Goal: Task Accomplishment & Management: Contribute content

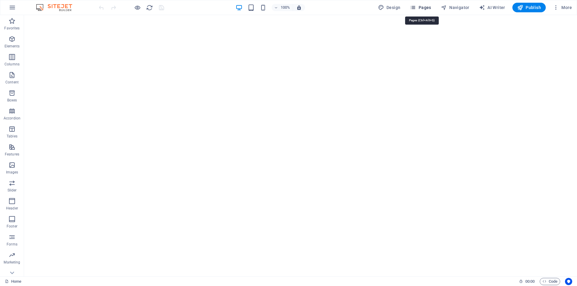
click at [424, 8] on span "Pages" at bounding box center [420, 8] width 21 height 6
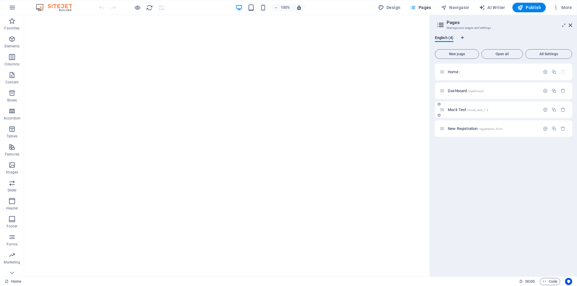
click at [493, 111] on p "Mock Test /mock_test_1-2" at bounding box center [493, 110] width 90 height 4
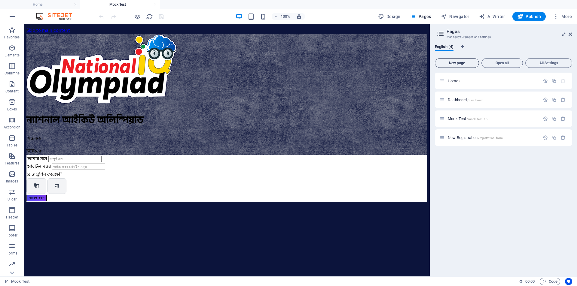
click at [468, 64] on span "New page" at bounding box center [457, 63] width 39 height 4
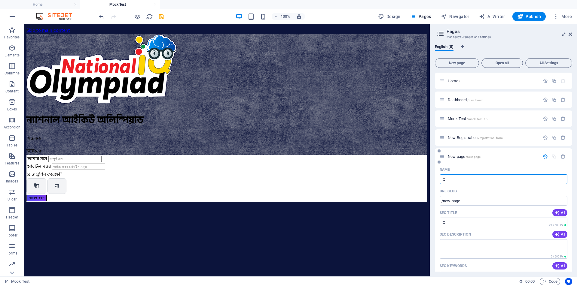
type input "IQ-"
type input "/iq"
type input "IQ-Score"
type input "/iq-s"
type input "IQ-Score"
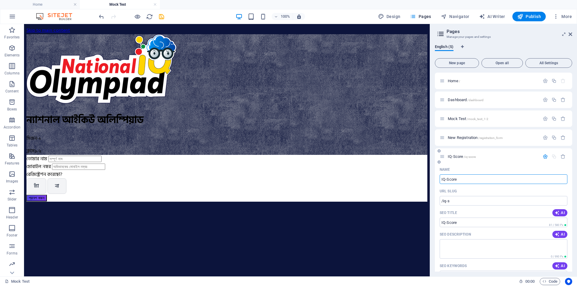
type input "/iq-score"
type input "IQ-Score"
click at [491, 155] on p "IQ-Score /iq-score" at bounding box center [493, 157] width 90 height 4
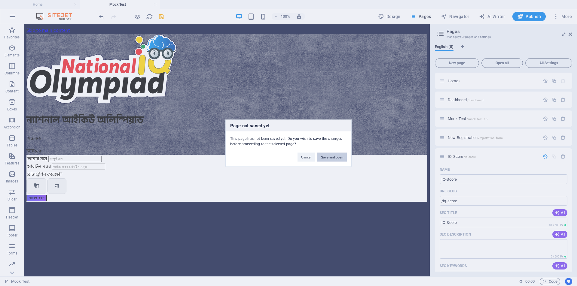
click at [334, 156] on button "Save and open" at bounding box center [331, 157] width 29 height 9
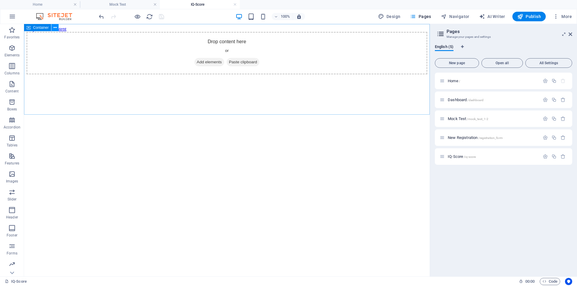
click at [57, 26] on button at bounding box center [54, 27] width 7 height 7
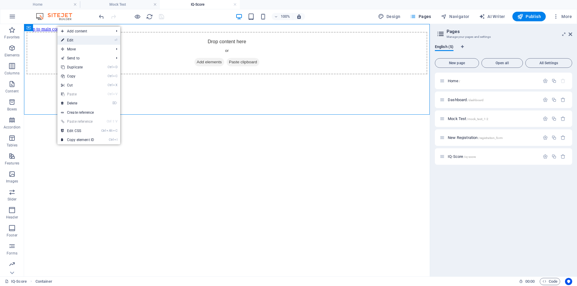
click at [72, 38] on link "⏎ Edit" at bounding box center [77, 40] width 40 height 9
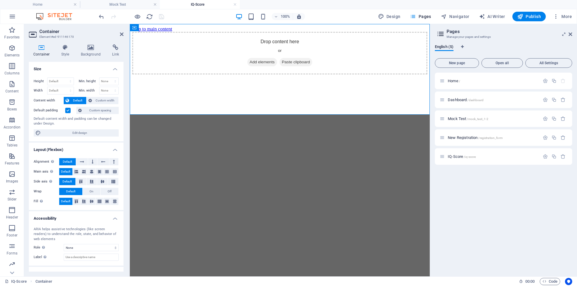
click at [69, 111] on label at bounding box center [67, 110] width 5 height 5
click at [0, 0] on input "Default padding" at bounding box center [0, 0] width 0 height 0
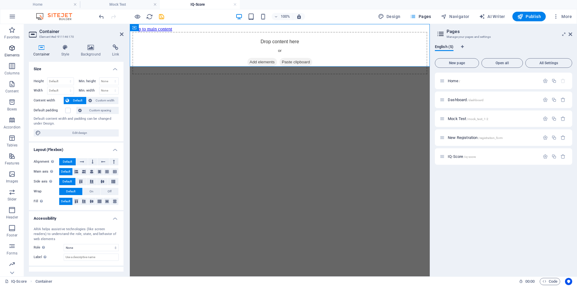
click at [14, 50] on icon "button" at bounding box center [11, 47] width 7 height 7
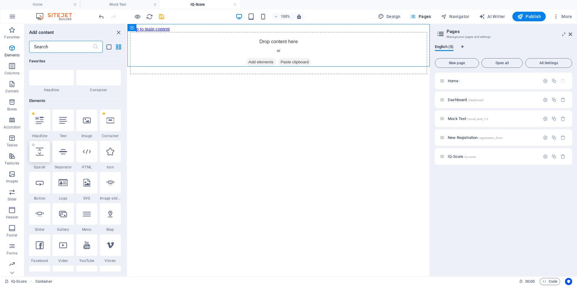
scroll to position [64, 0]
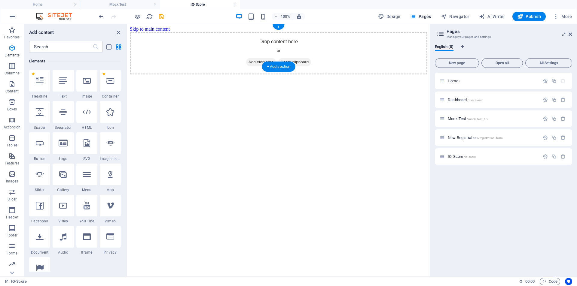
drag, startPoint x: 212, startPoint y: 136, endPoint x: 208, endPoint y: 41, distance: 95.7
drag, startPoint x: 216, startPoint y: 136, endPoint x: 291, endPoint y: 49, distance: 114.9
click at [251, 58] on span "Add elements" at bounding box center [261, 62] width 30 height 8
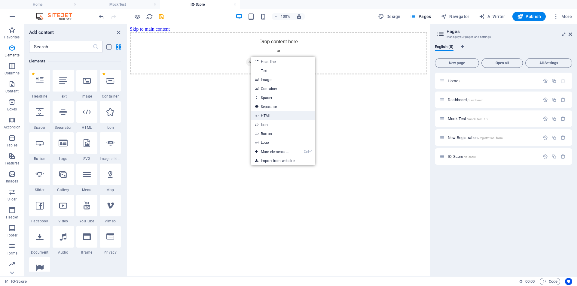
click at [270, 113] on link "HTML" at bounding box center [283, 115] width 64 height 9
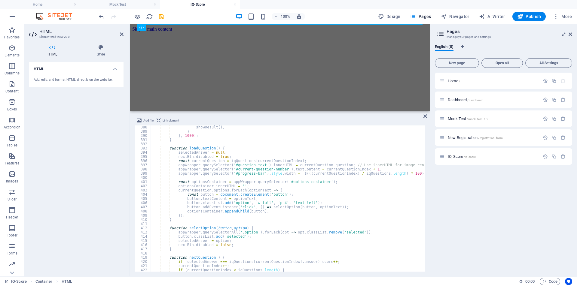
scroll to position [1610, 0]
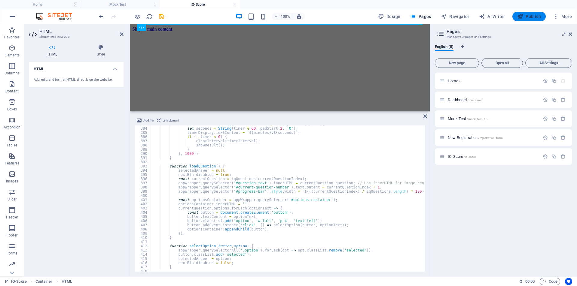
click at [529, 17] on span "Publish" at bounding box center [529, 17] width 24 height 6
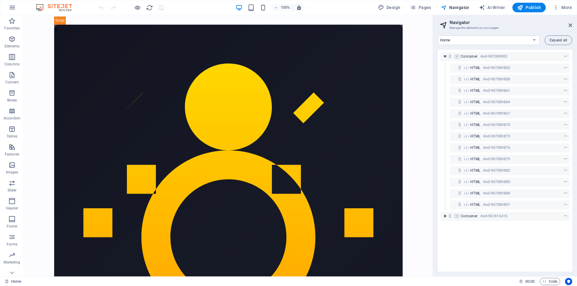
click at [489, 135] on h6 "#ed-907389873" at bounding box center [496, 136] width 27 height 7
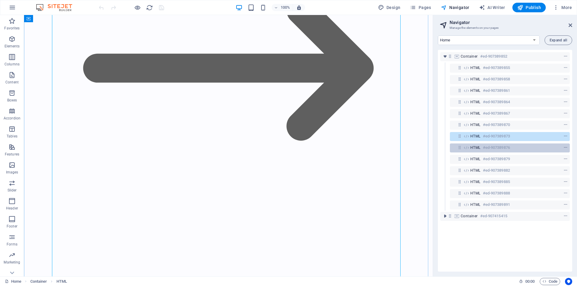
click at [498, 147] on h6 "#ed-907389876" at bounding box center [496, 147] width 27 height 7
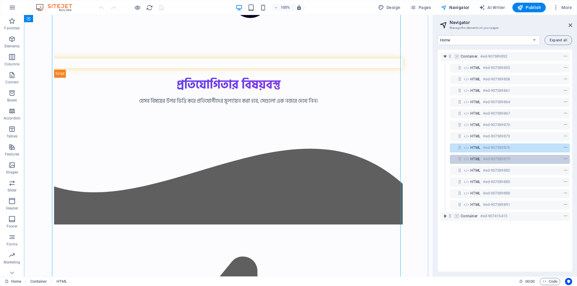
click at [501, 160] on h6 "#ed-907389879" at bounding box center [496, 159] width 27 height 7
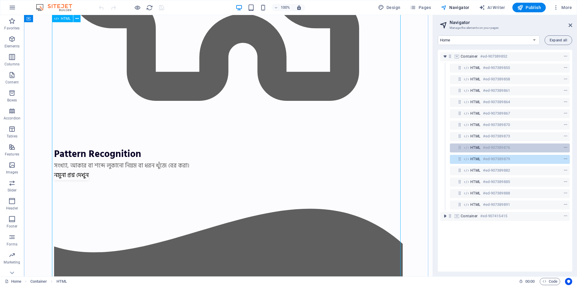
click at [502, 151] on h6 "#ed-907389876" at bounding box center [496, 147] width 27 height 7
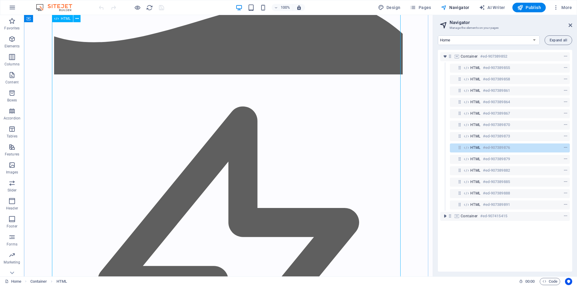
click at [509, 146] on h6 "#ed-907389876" at bounding box center [496, 147] width 27 height 7
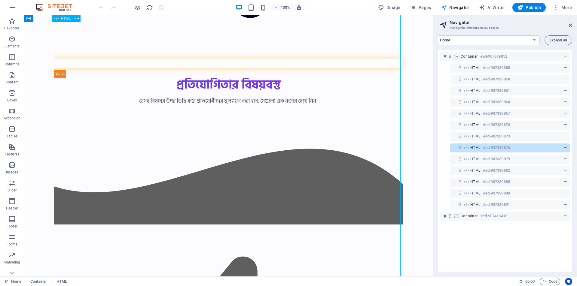
click at [509, 146] on h6 "#ed-907389876" at bounding box center [496, 147] width 27 height 7
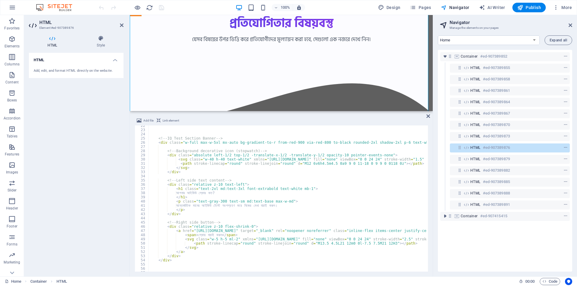
scroll to position [103, 0]
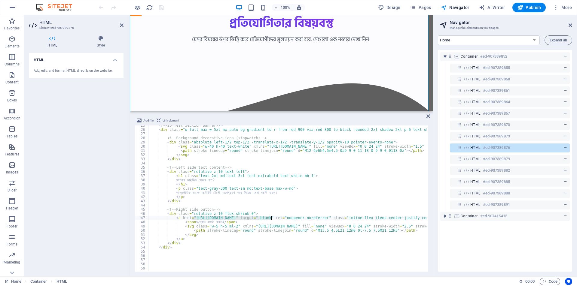
drag, startPoint x: 192, startPoint y: 219, endPoint x: 272, endPoint y: 217, distance: 79.7
click at [272, 217] on div "<!-- IQ Test Section Banner --> < div class = "w-full max-w-5xl mx-auto bg-grad…" at bounding box center [522, 201] width 748 height 154
click at [267, 216] on div "<!-- IQ Test Section Banner --> < div class = "w-full max-w-5xl mx-auto bg-grad…" at bounding box center [287, 199] width 278 height 146
click at [255, 219] on div "<!-- IQ Test Section Banner --> < div class = "w-full max-w-5xl mx-auto bg-grad…" at bounding box center [522, 201] width 748 height 154
click at [273, 218] on div "<!-- IQ Test Section Banner --> < div class = "w-full max-w-5xl mx-auto bg-grad…" at bounding box center [522, 201] width 748 height 154
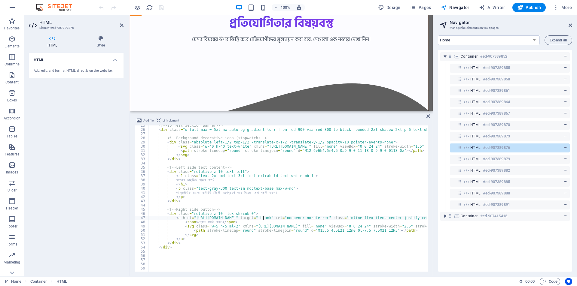
scroll to position [0, 9]
drag, startPoint x: 263, startPoint y: 220, endPoint x: 193, endPoint y: 219, distance: 70.6
click at [193, 219] on div "<!-- IQ Test Section Banner --> < div class = "w-full max-w-5xl mx-auto bg-grad…" at bounding box center [516, 201] width 737 height 154
click at [332, 194] on div "<!-- IQ Test Section Banner --> < div class = "w-full max-w-5xl mx-auto bg-grad…" at bounding box center [516, 201] width 737 height 154
type textarea "আন্তর্জাতিক মানের আইকিউ টেস্টে অংশগ্রহণ করে নিজের মেধা যাচাই করুন।"
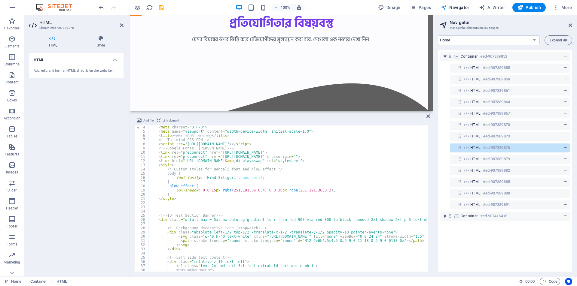
scroll to position [0, 0]
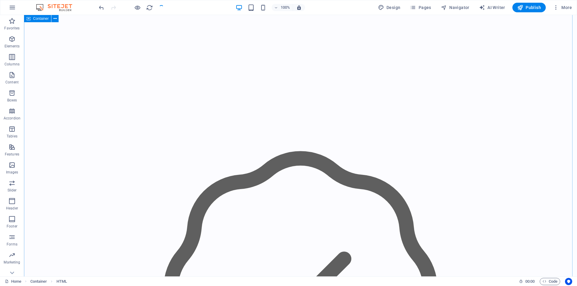
scroll to position [12455, 0]
